Goal: Task Accomplishment & Management: Use online tool/utility

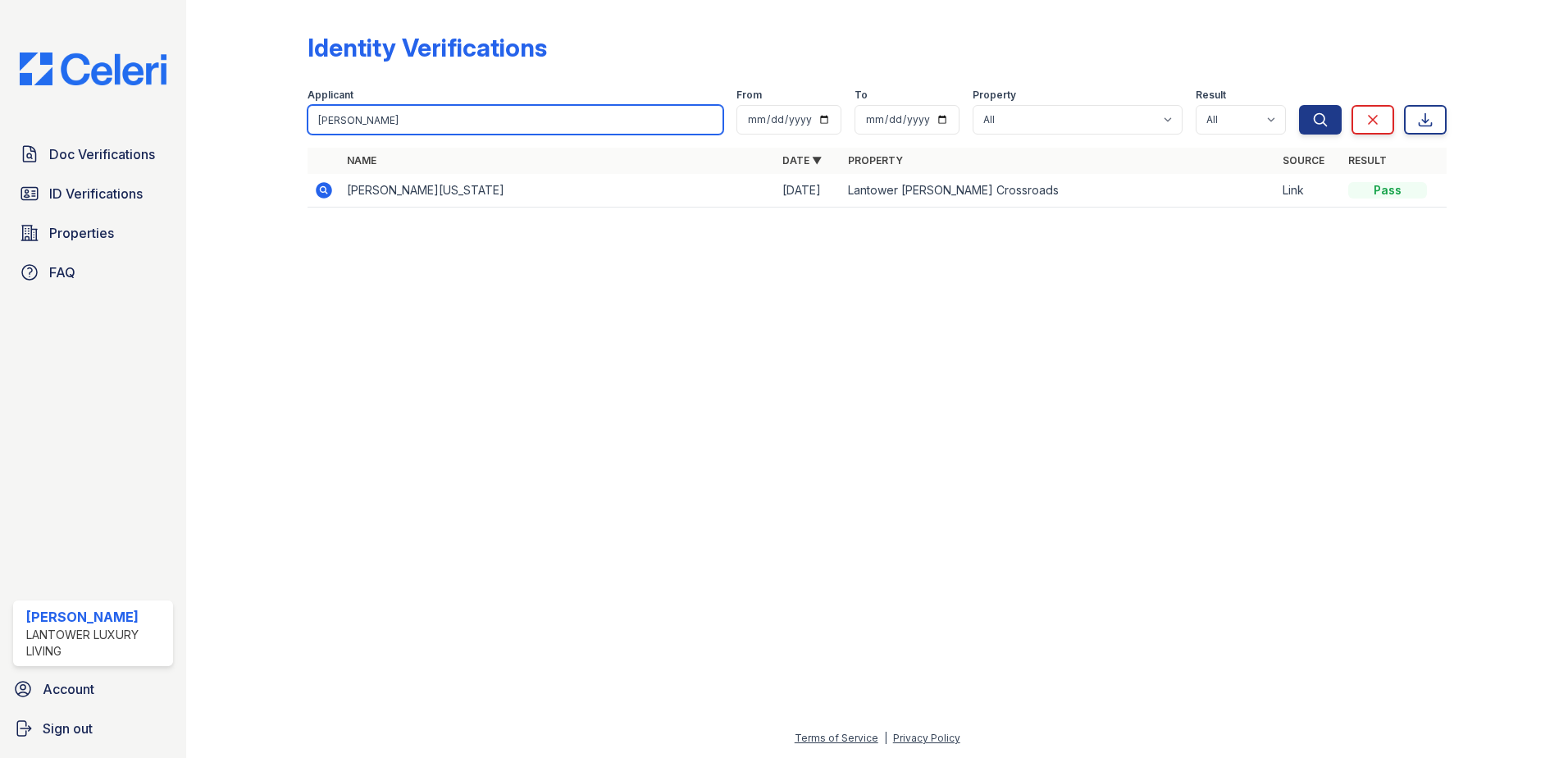
drag, startPoint x: 381, startPoint y: 121, endPoint x: 248, endPoint y: 115, distance: 133.1
click at [248, 112] on div "Identity Verifications Filter Applicant rodney From To Property All Lantower Am…" at bounding box center [877, 125] width 1330 height 250
type input "reiman"
click at [1299, 105] on button "Search" at bounding box center [1321, 119] width 43 height 30
drag, startPoint x: 393, startPoint y: 121, endPoint x: 122, endPoint y: 101, distance: 271.7
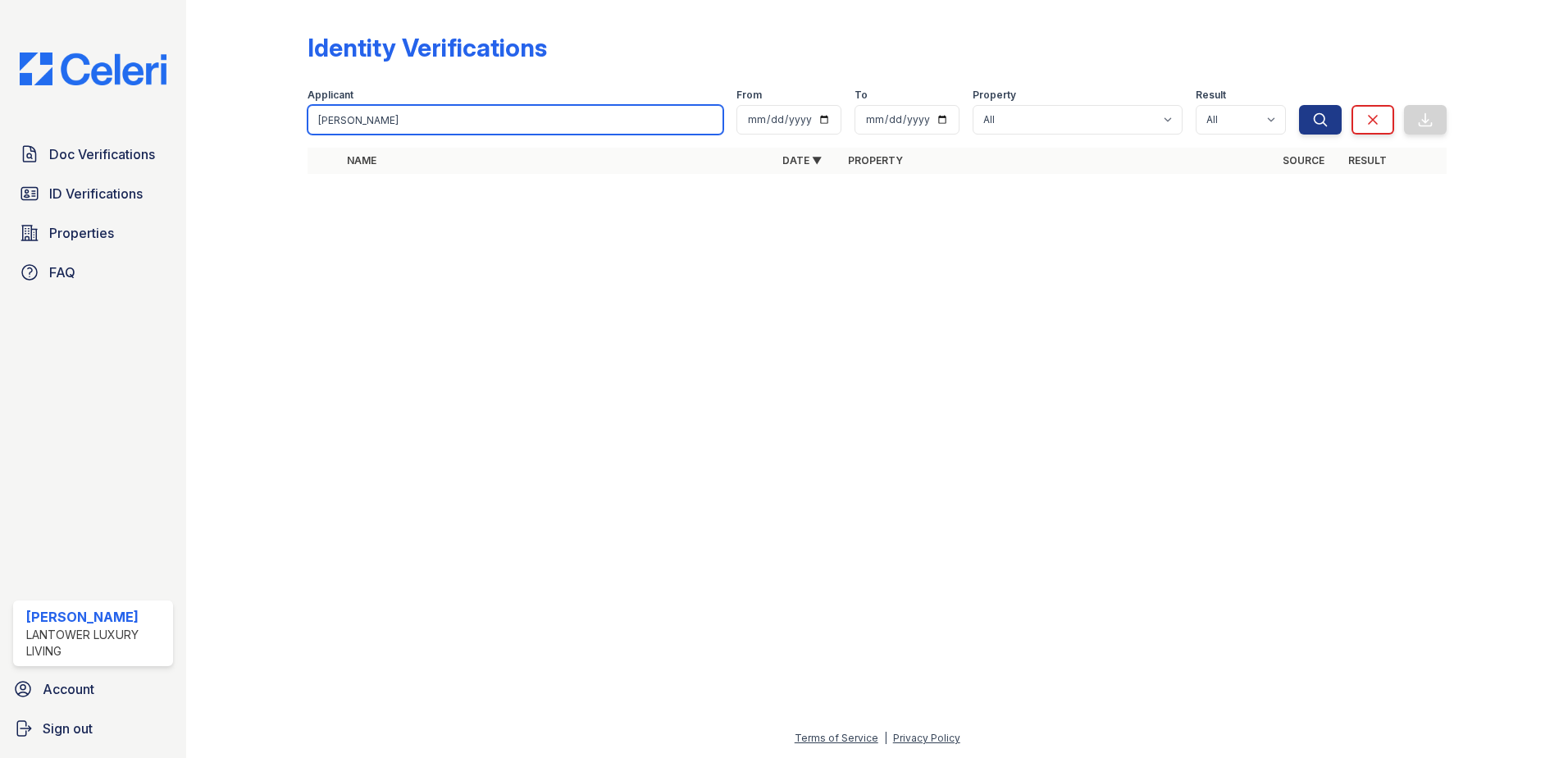
click at [122, 101] on div "Doc Verifications ID Verifications Properties FAQ Amanda Torres Lantower Luxury…" at bounding box center [784, 379] width 1568 height 758
type input "reiman"
click at [1299, 105] on button "Search" at bounding box center [1321, 119] width 43 height 30
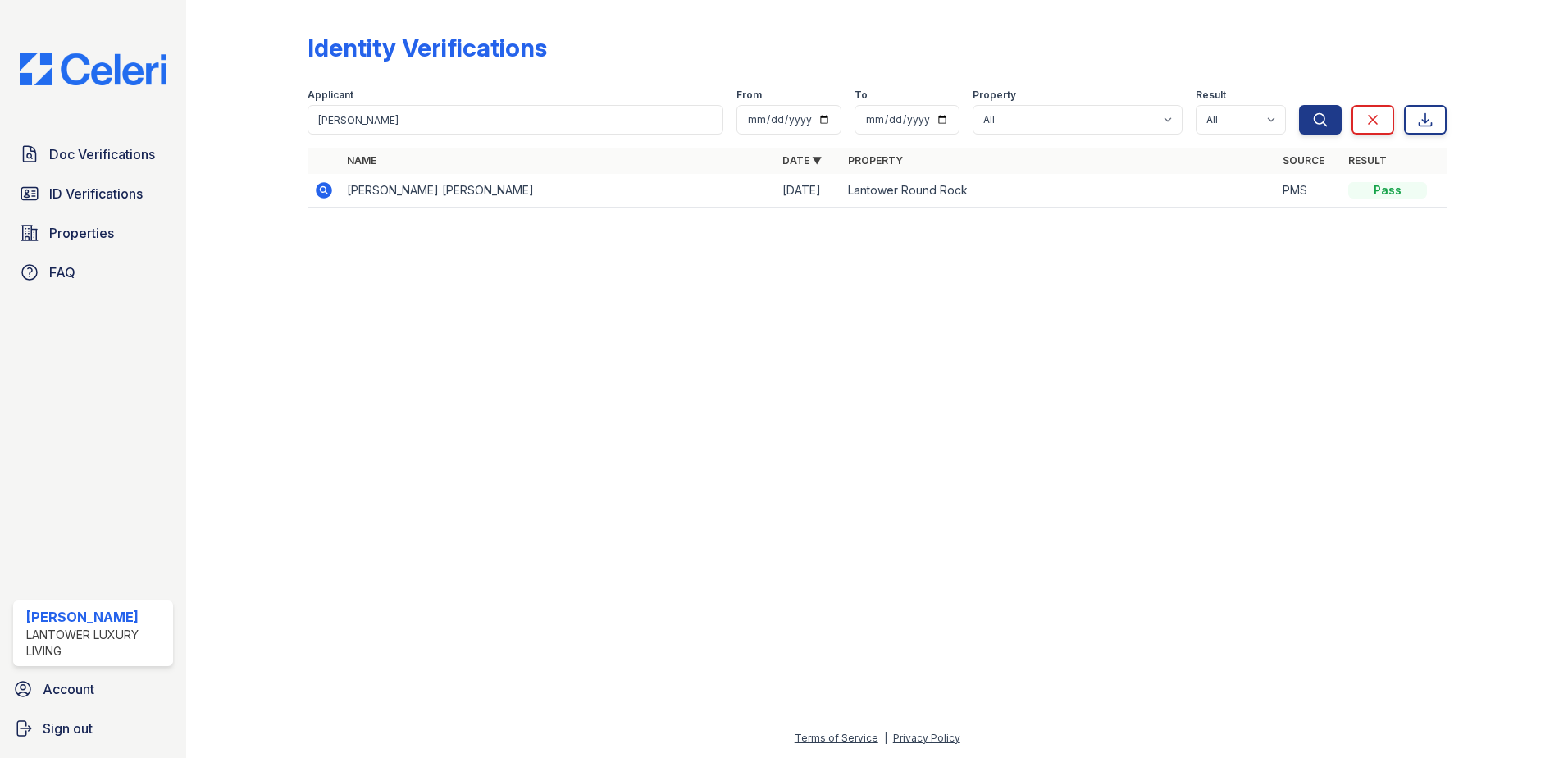
click at [320, 192] on icon at bounding box center [324, 190] width 16 height 16
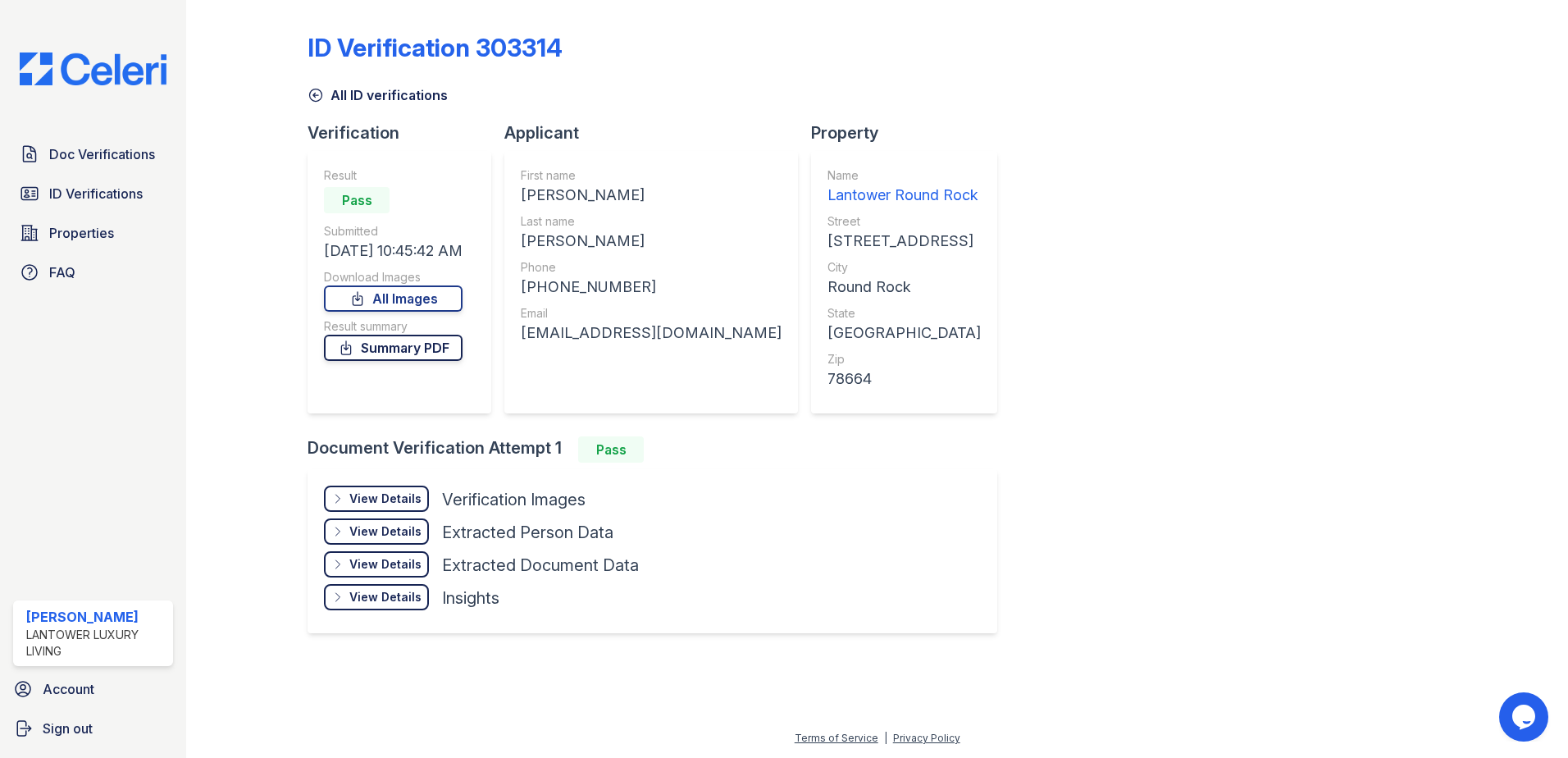
click at [397, 348] on link "Summary PDF" at bounding box center [393, 348] width 139 height 26
click at [61, 201] on span "ID Verifications" at bounding box center [96, 194] width 93 height 20
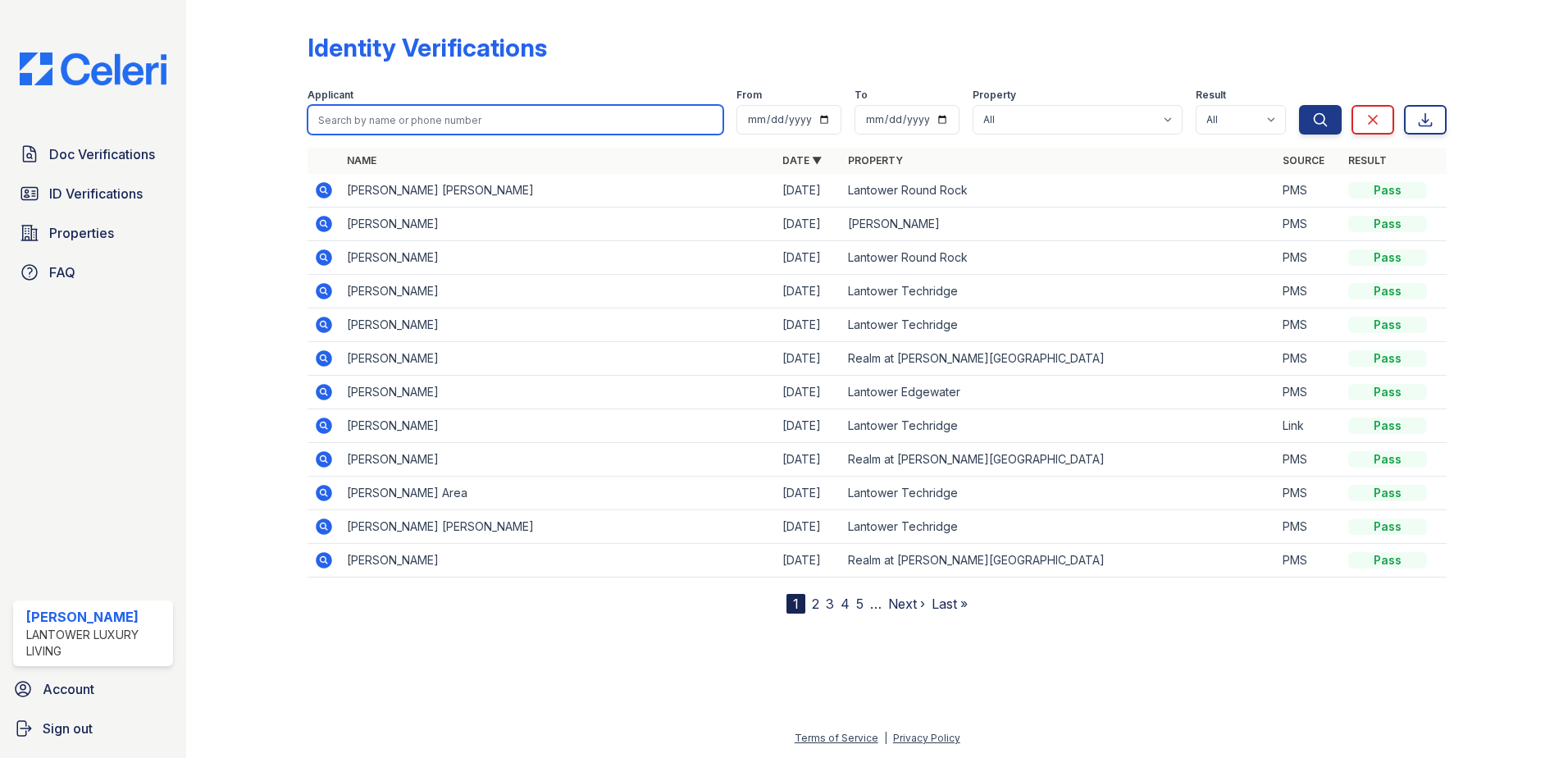
click at [416, 122] on input "search" at bounding box center [515, 119] width 416 height 30
type input "rodney"
click at [1299, 105] on button "Search" at bounding box center [1321, 119] width 43 height 30
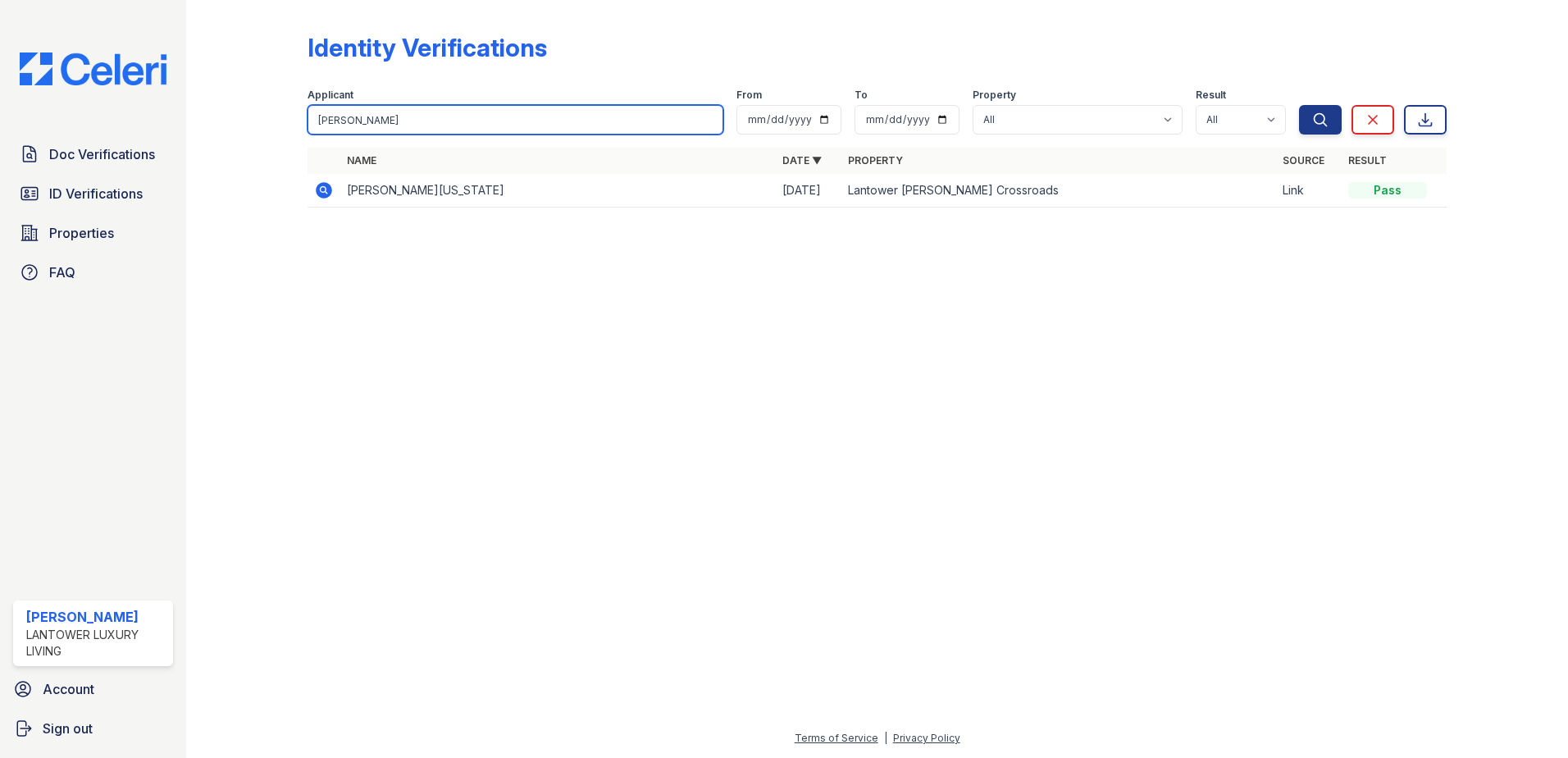
drag, startPoint x: 386, startPoint y: 111, endPoint x: 150, endPoint y: 129, distance: 236.7
click at [152, 129] on div "Doc Verifications ID Verifications Properties FAQ Amanda Torres Lantower Luxury…" at bounding box center [784, 379] width 1568 height 758
type input "jamila"
click at [1299, 105] on button "Search" at bounding box center [1321, 119] width 43 height 30
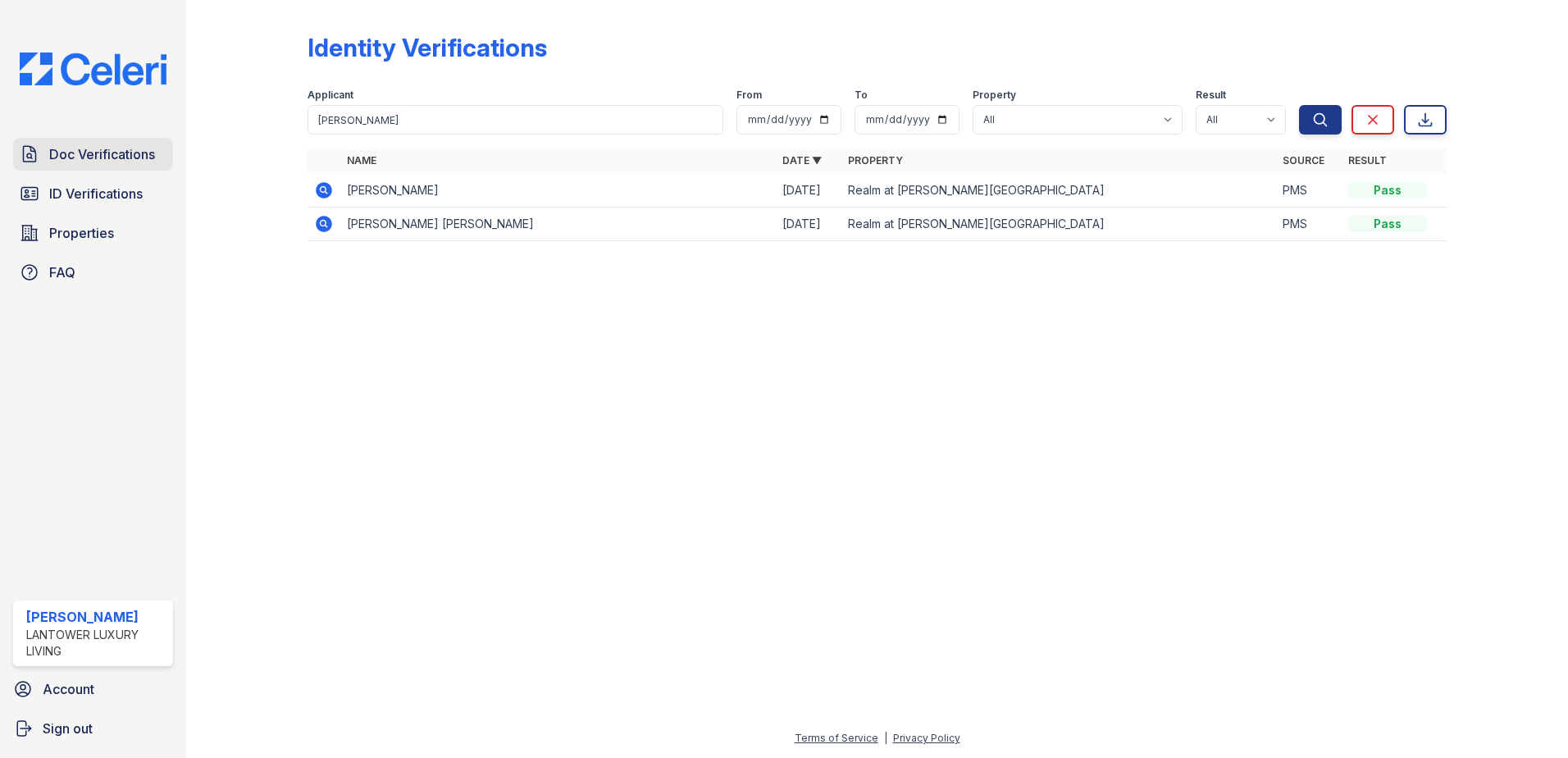
click at [63, 155] on span "Doc Verifications" at bounding box center [102, 154] width 106 height 20
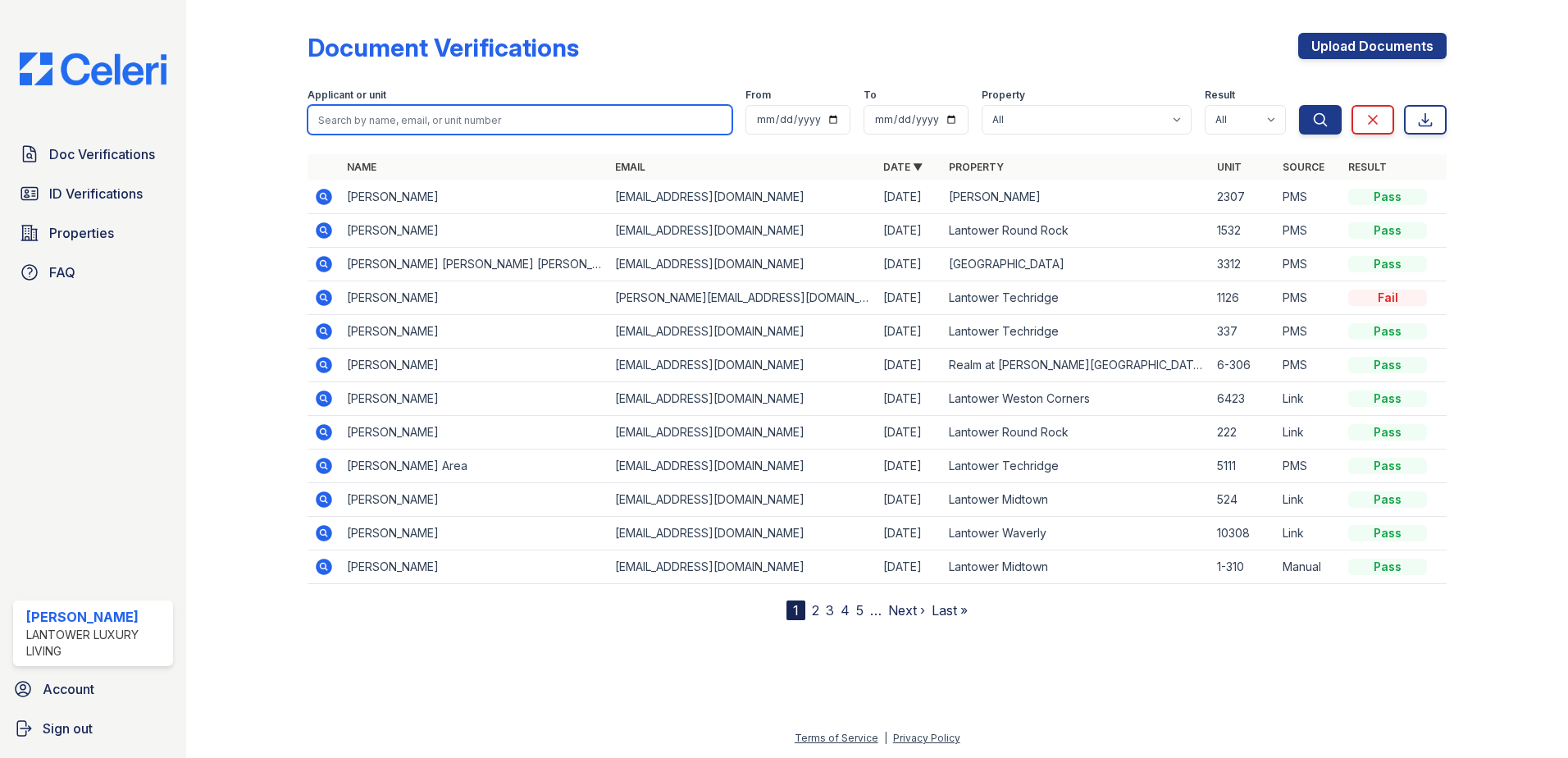
click at [375, 126] on input "search" at bounding box center [519, 119] width 424 height 30
type input "jamila"
click at [1299, 105] on button "Search" at bounding box center [1321, 119] width 43 height 30
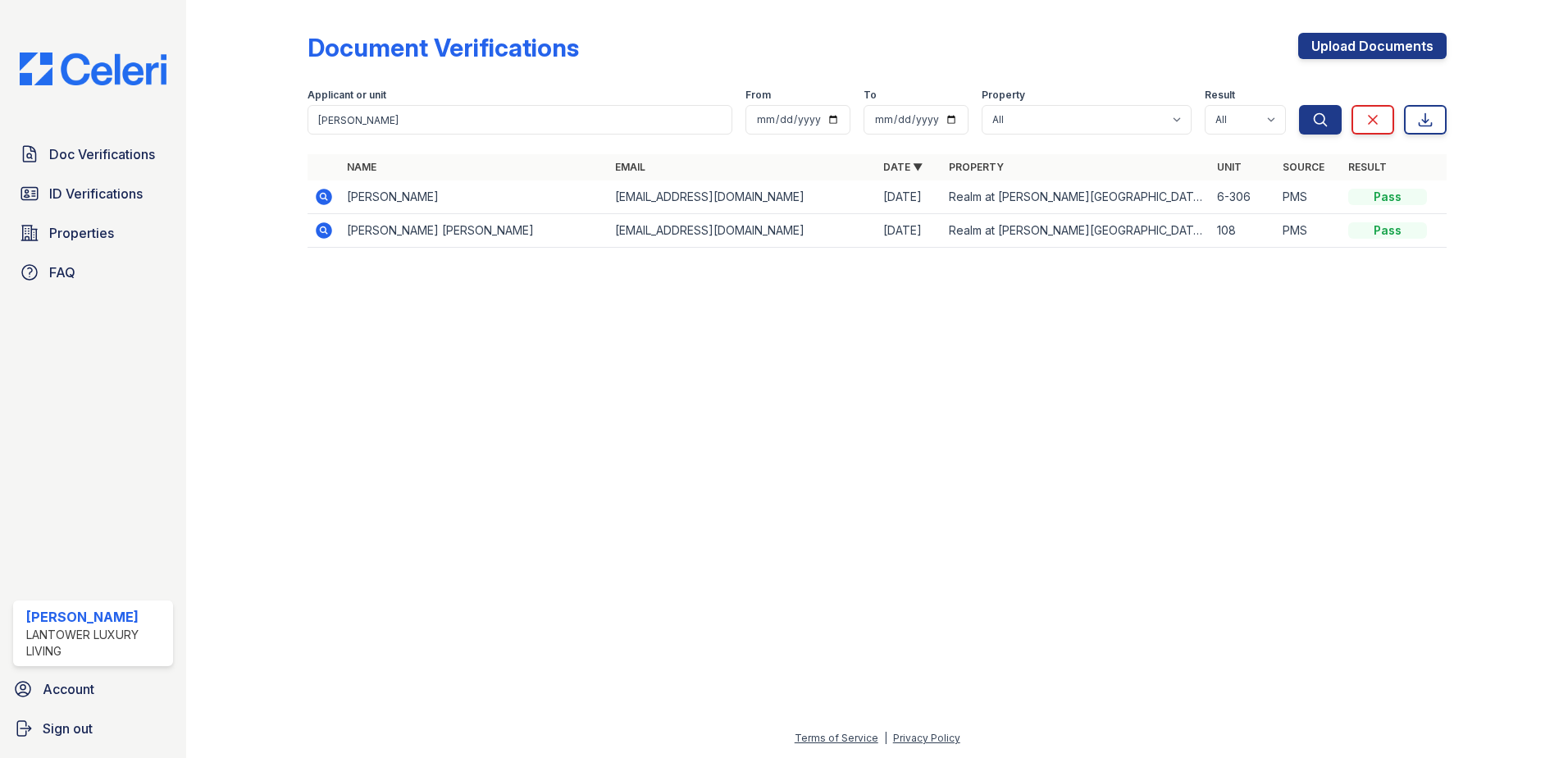
click at [318, 196] on icon at bounding box center [324, 197] width 16 height 16
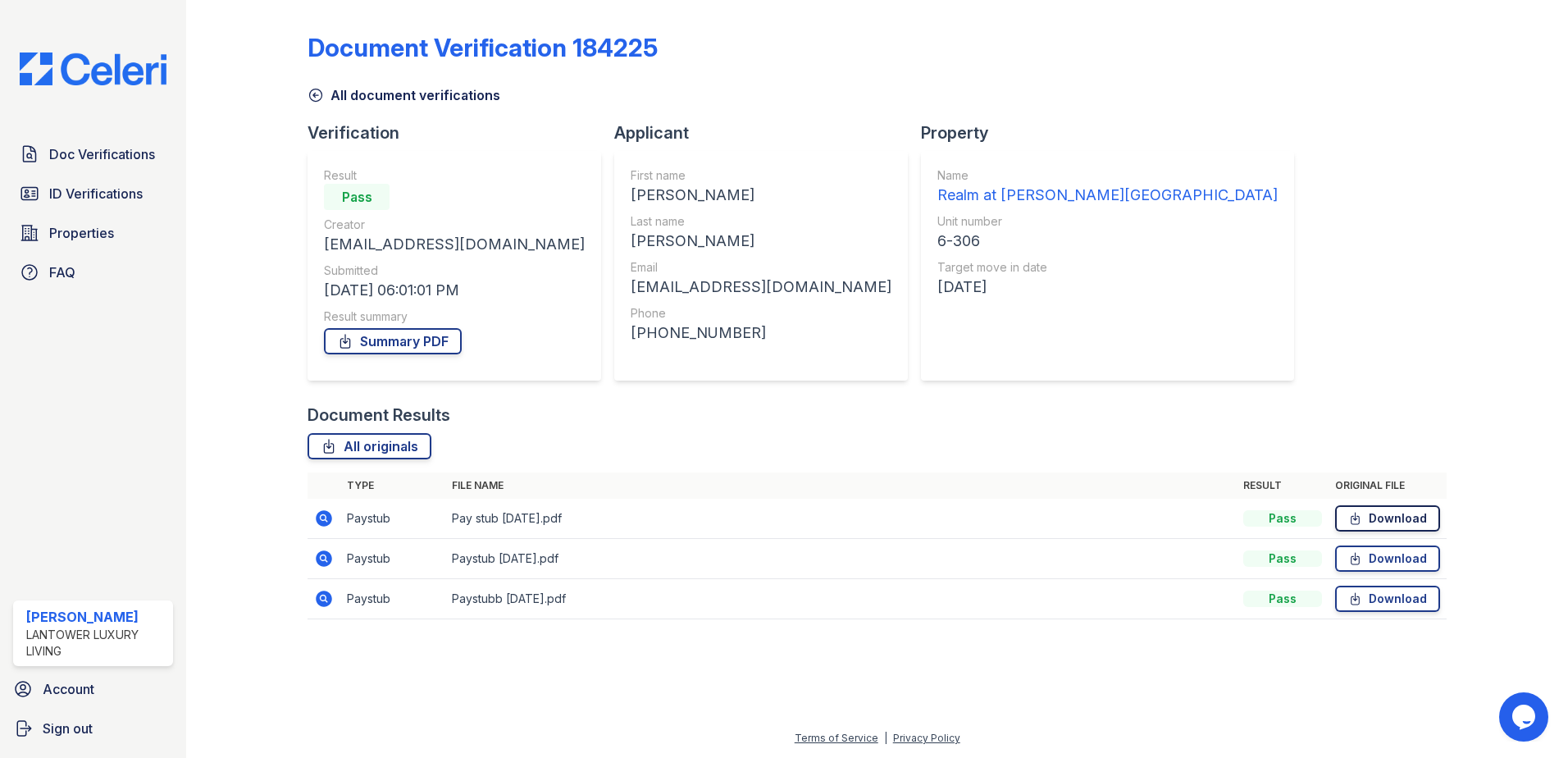
click at [1427, 521] on link "Download" at bounding box center [1387, 518] width 105 height 26
click at [1408, 557] on link "Download" at bounding box center [1387, 558] width 105 height 26
click at [1404, 597] on link "Download" at bounding box center [1387, 599] width 105 height 26
click at [45, 194] on link "ID Verifications" at bounding box center [93, 194] width 160 height 33
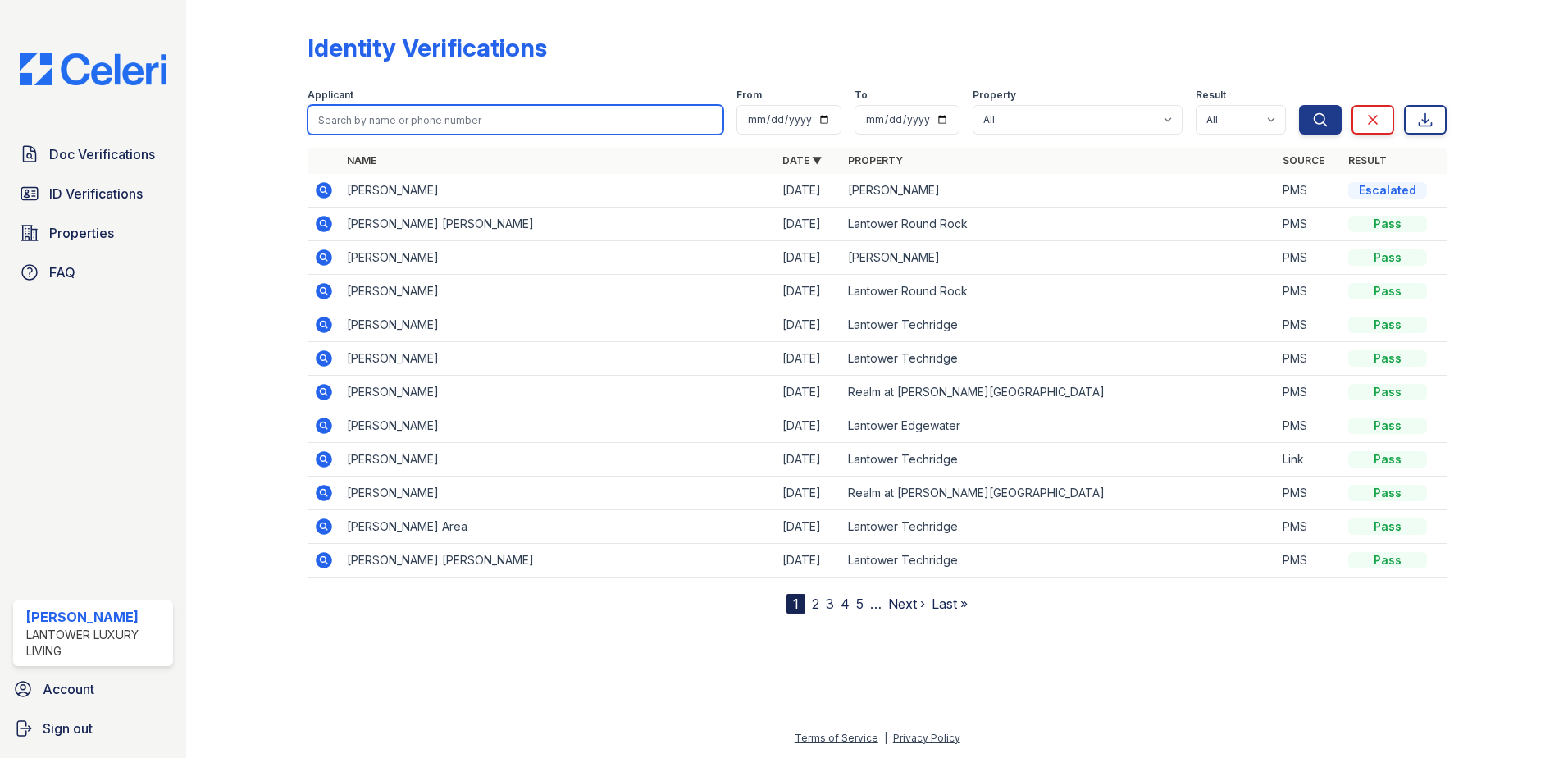
click at [356, 110] on input "search" at bounding box center [515, 119] width 416 height 30
type input "carlos"
click at [1299, 105] on button "Search" at bounding box center [1321, 119] width 43 height 30
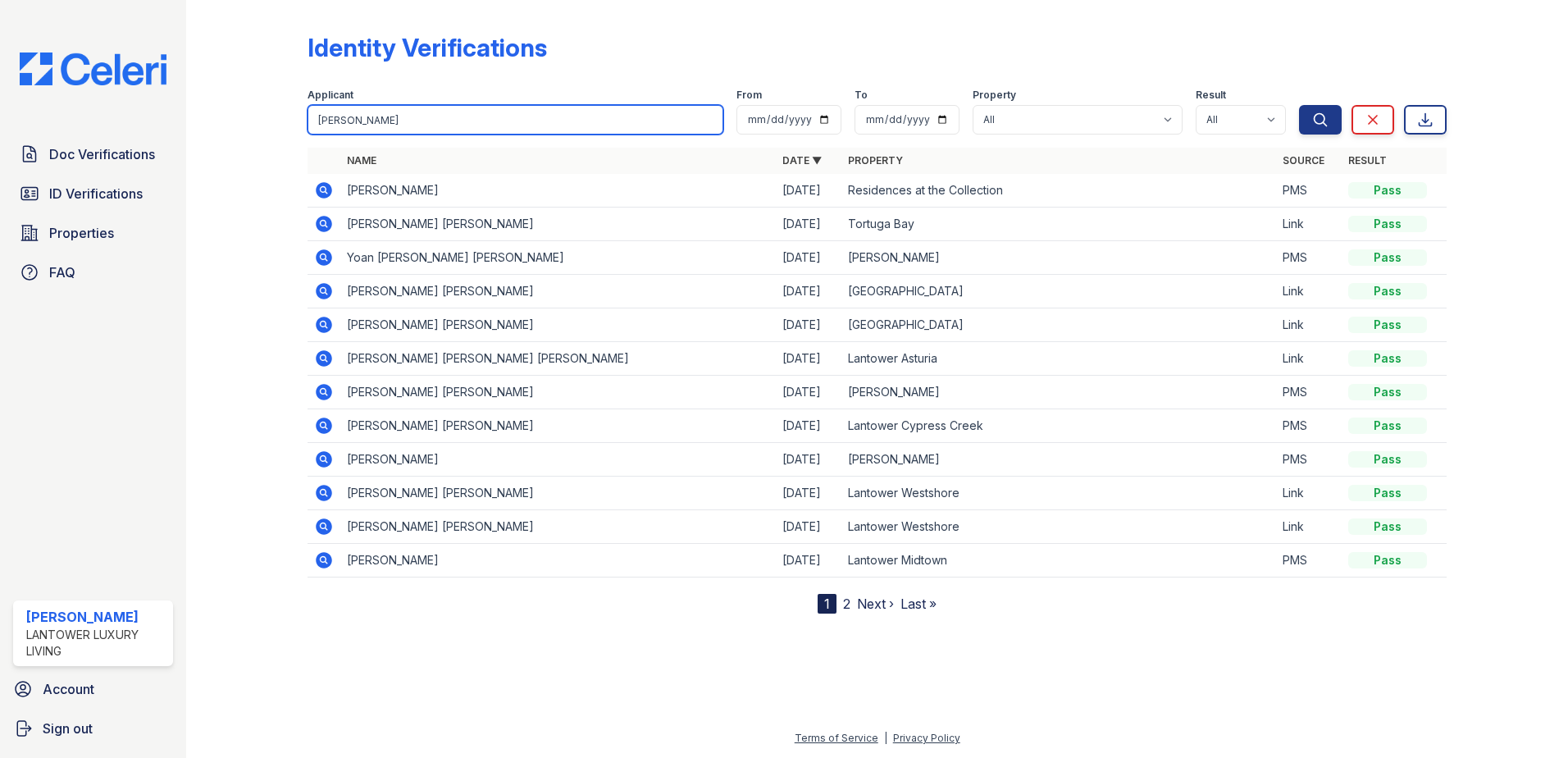
drag, startPoint x: 356, startPoint y: 125, endPoint x: 219, endPoint y: 125, distance: 137.0
click at [222, 126] on div "Identity Verifications Filter Applicant carlos From To Property All Lantower Am…" at bounding box center [877, 320] width 1330 height 640
type input "tejaswi"
click at [1299, 105] on button "Search" at bounding box center [1321, 119] width 43 height 30
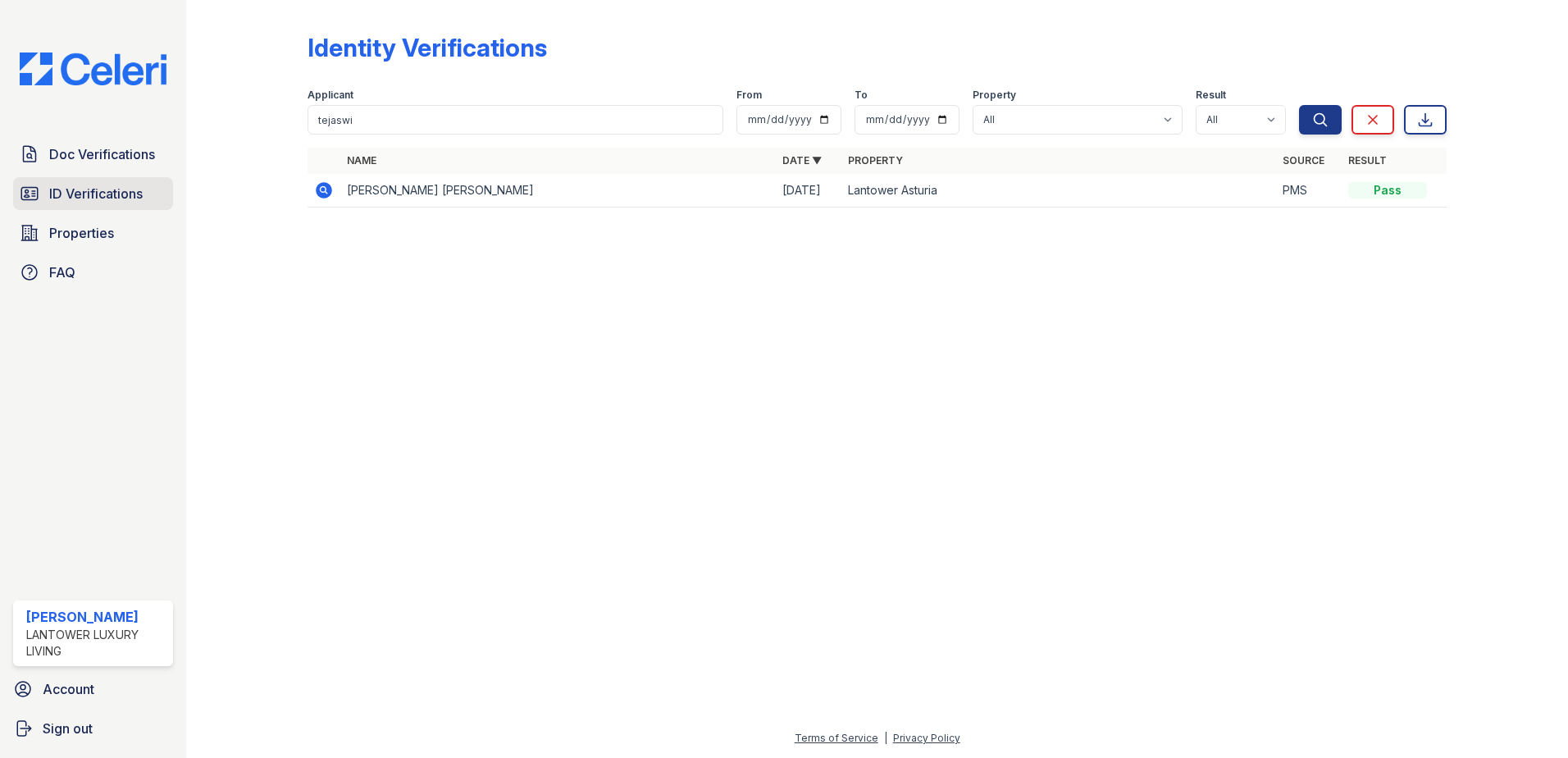
click at [89, 196] on span "ID Verifications" at bounding box center [96, 194] width 93 height 20
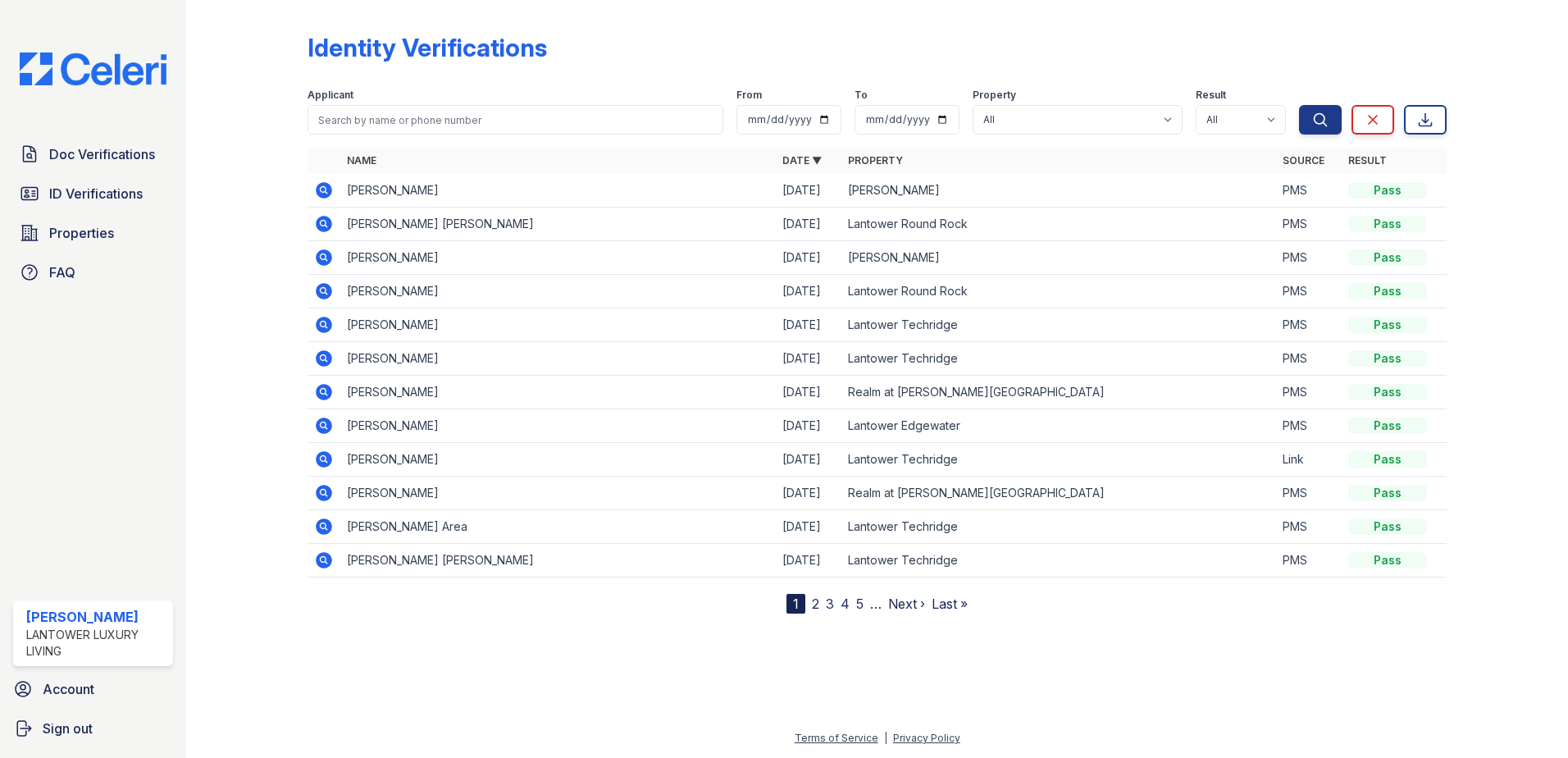
click at [298, 124] on div "Identity Verifications Filter Applicant From To Property All Lantower Ambrosio …" at bounding box center [877, 320] width 1330 height 640
type input "snehith"
click at [1299, 105] on button "Search" at bounding box center [1321, 119] width 43 height 30
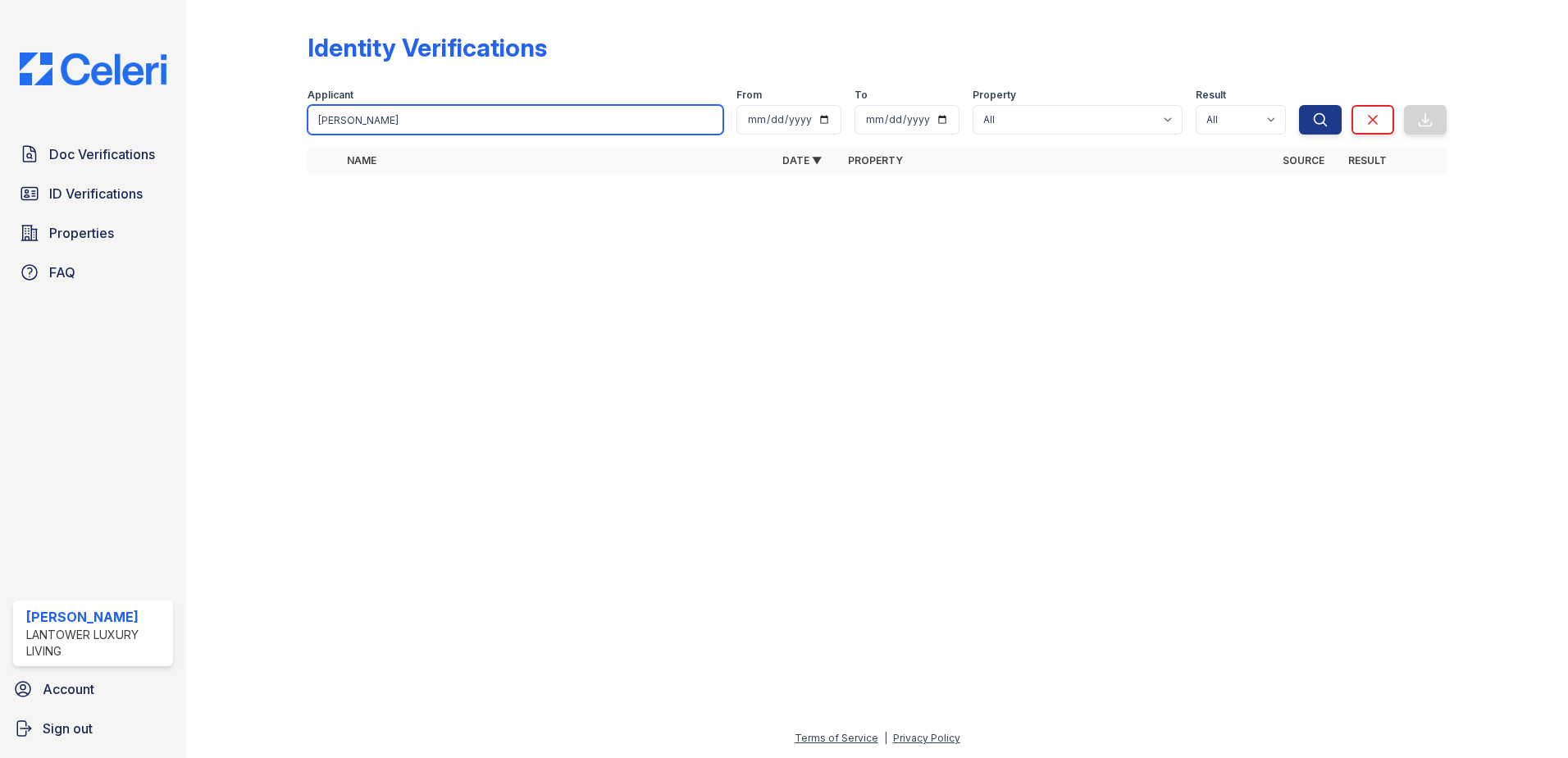
drag, startPoint x: 418, startPoint y: 116, endPoint x: 107, endPoint y: 136, distance: 311.6
click at [107, 138] on div "Doc Verifications ID Verifications Properties FAQ Amanda Torres Lantower Luxury…" at bounding box center [784, 379] width 1568 height 758
click at [1299, 105] on button "Search" at bounding box center [1321, 119] width 43 height 30
drag, startPoint x: 386, startPoint y: 109, endPoint x: 245, endPoint y: 108, distance: 141.0
click at [248, 110] on div "Identity Verifications Filter Applicant snehith From To Property All Lantower A…" at bounding box center [877, 125] width 1330 height 250
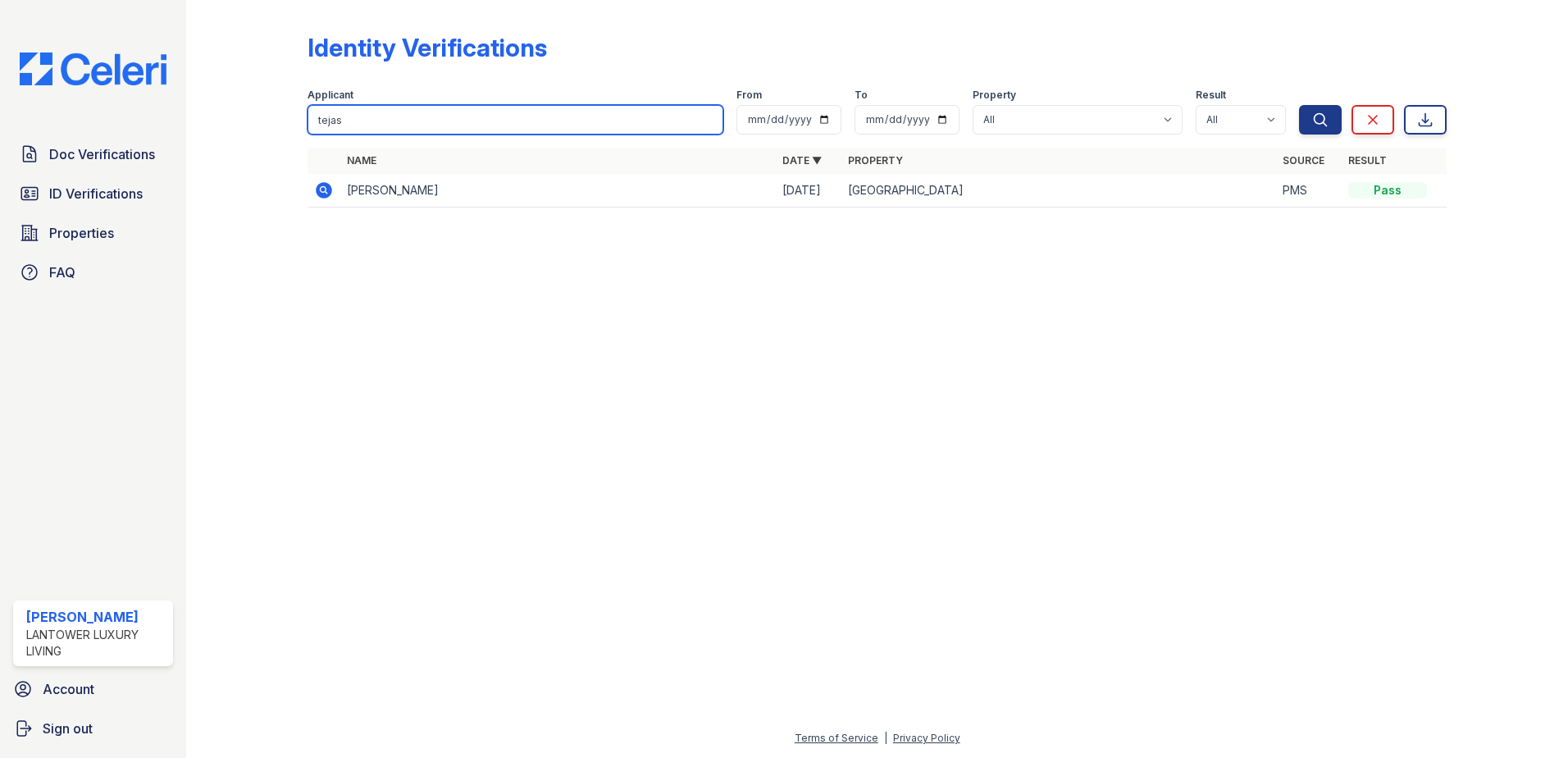
type input "tejas"
click at [1299, 105] on button "Search" at bounding box center [1321, 119] width 43 height 30
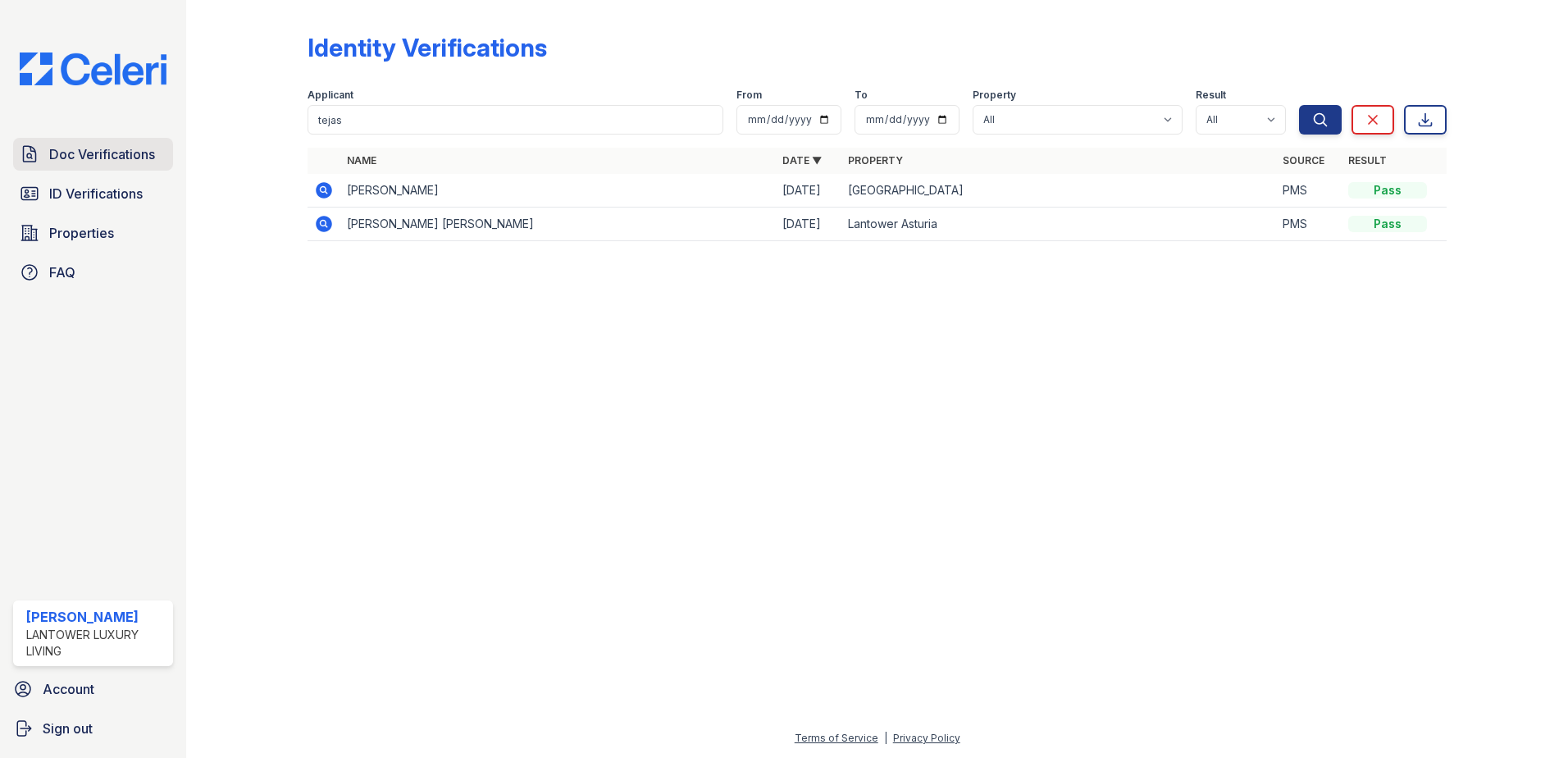
click at [73, 156] on span "Doc Verifications" at bounding box center [102, 154] width 106 height 20
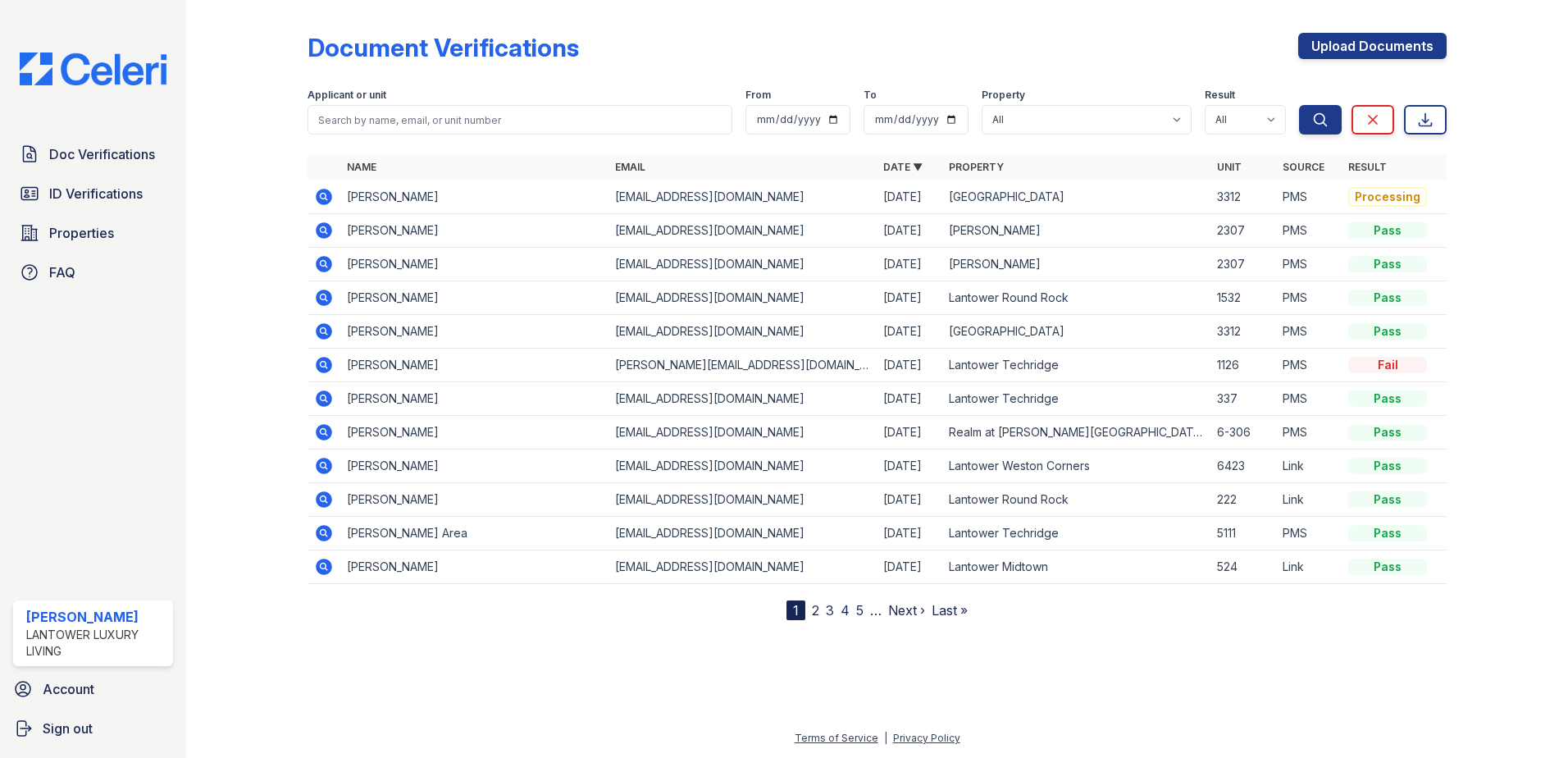
click at [321, 333] on icon at bounding box center [324, 332] width 16 height 16
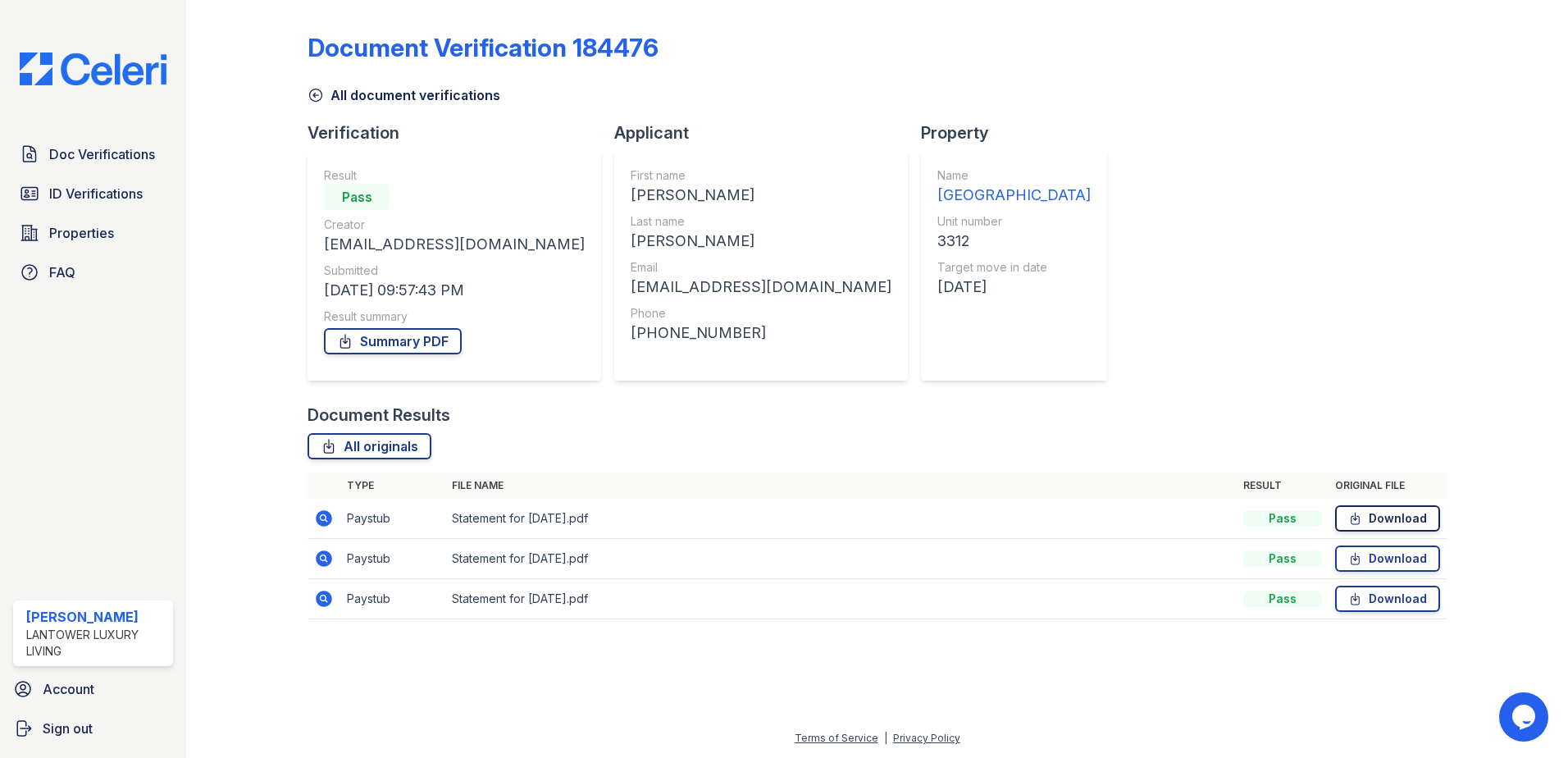
click at [1383, 521] on link "Download" at bounding box center [1387, 518] width 105 height 26
click at [1379, 560] on link "Download" at bounding box center [1387, 558] width 105 height 26
click at [1372, 599] on link "Download" at bounding box center [1387, 599] width 105 height 26
